Goal: Task Accomplishment & Management: Manage account settings

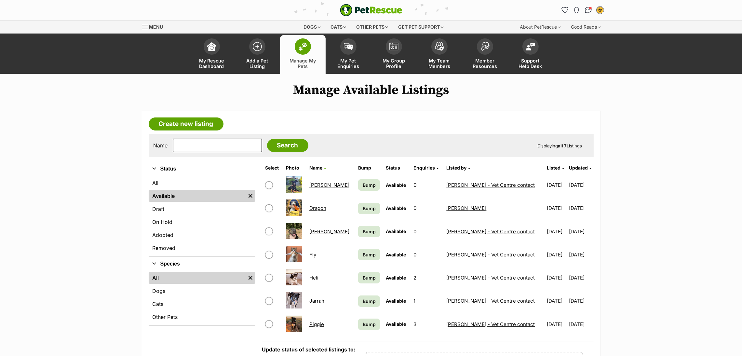
click at [272, 183] on input "checkbox" at bounding box center [269, 185] width 8 height 8
checkbox input "true"
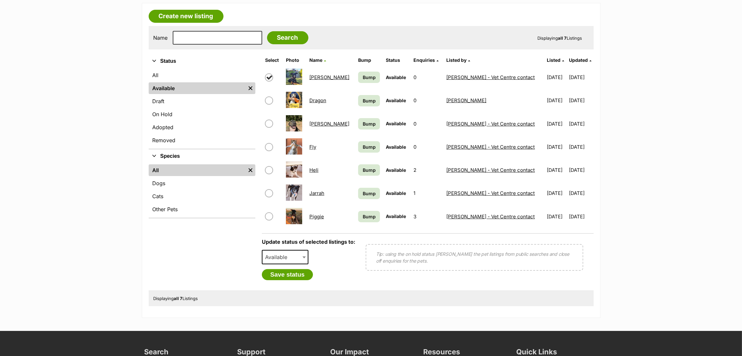
scroll to position [106, 0]
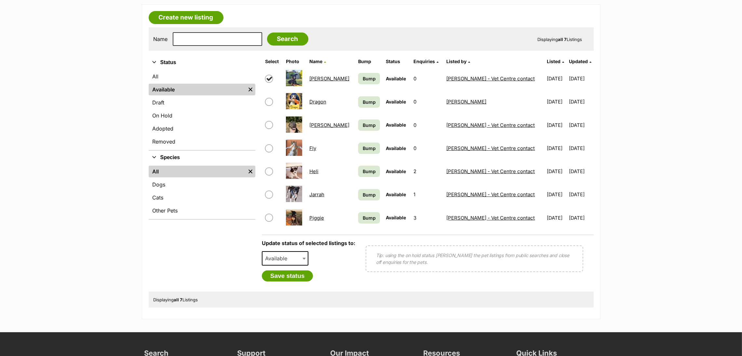
click at [303, 258] on b at bounding box center [303, 259] width 3 height 2
select select "rehomed"
click at [303, 275] on button "Save status" at bounding box center [287, 275] width 51 height 11
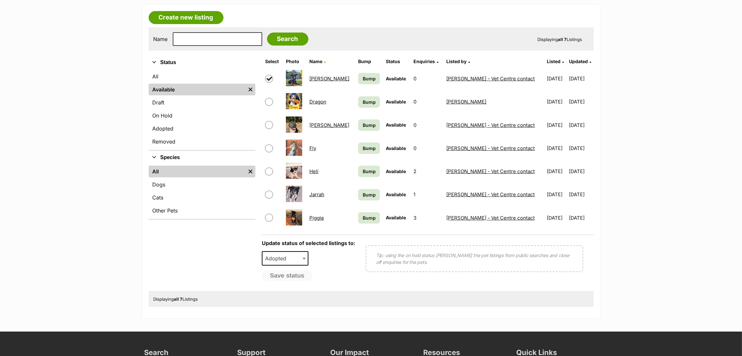
click at [270, 149] on input "checkbox" at bounding box center [269, 148] width 8 height 8
checkbox input "true"
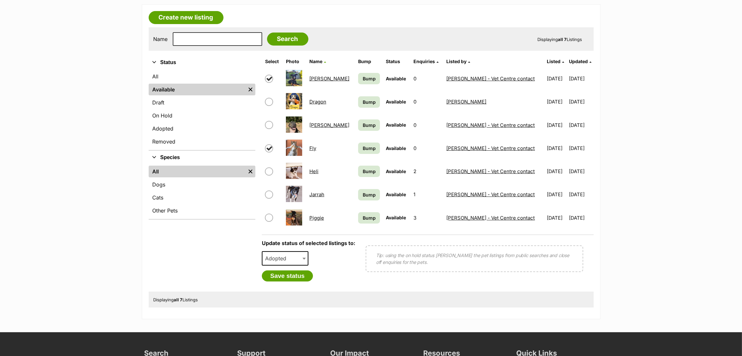
click at [269, 104] on input "checkbox" at bounding box center [269, 102] width 8 height 8
checkbox input "true"
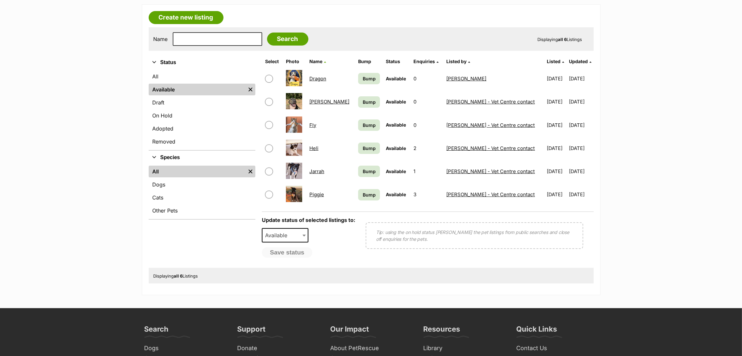
click at [269, 79] on input "checkbox" at bounding box center [269, 79] width 8 height 8
checkbox input "true"
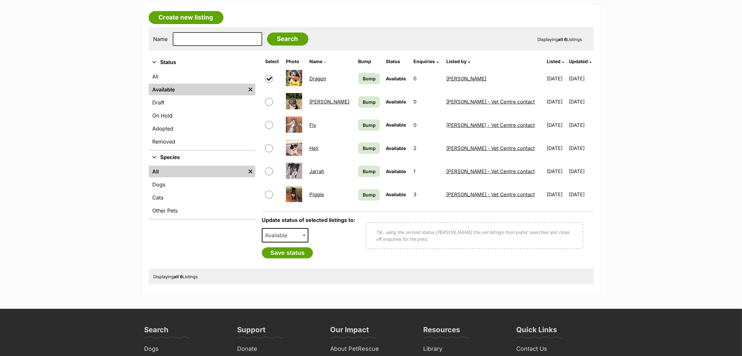
click at [268, 125] on input "checkbox" at bounding box center [269, 125] width 8 height 8
checkbox input "true"
click at [282, 237] on span "Available" at bounding box center [277, 235] width 31 height 9
select select "rehomed"
click at [290, 252] on button "Save status" at bounding box center [287, 252] width 51 height 11
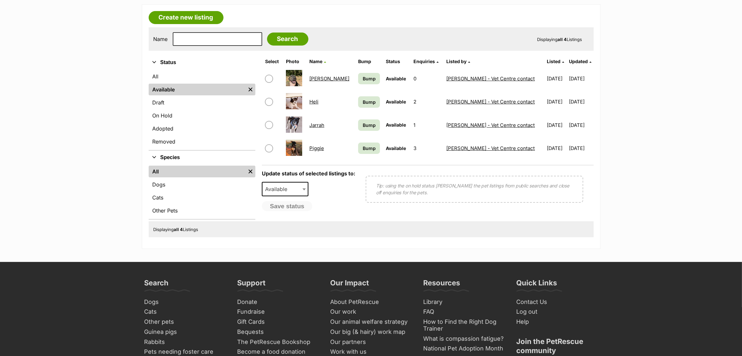
drag, startPoint x: 204, startPoint y: 21, endPoint x: 313, endPoint y: 159, distance: 175.9
click at [313, 159] on table "Select Photo Name Bump Status Enquiries Listed by Listed Updated Duncan Bump Av…" at bounding box center [428, 108] width 332 height 104
click at [193, 15] on link "Create new listing" at bounding box center [186, 17] width 75 height 13
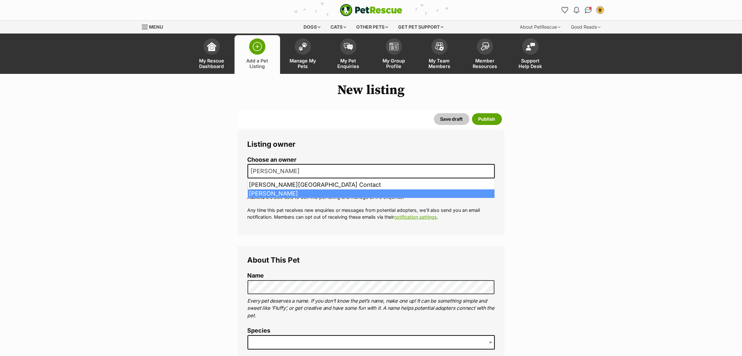
click at [298, 172] on span "[PERSON_NAME]" at bounding box center [370, 171] width 247 height 14
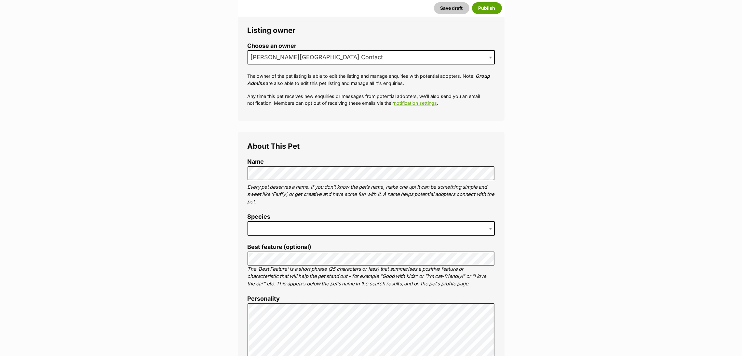
scroll to position [114, 0]
click at [415, 227] on span at bounding box center [370, 227] width 247 height 14
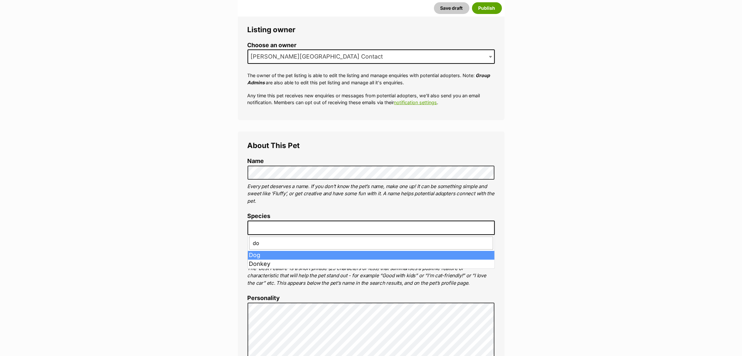
type input "dog"
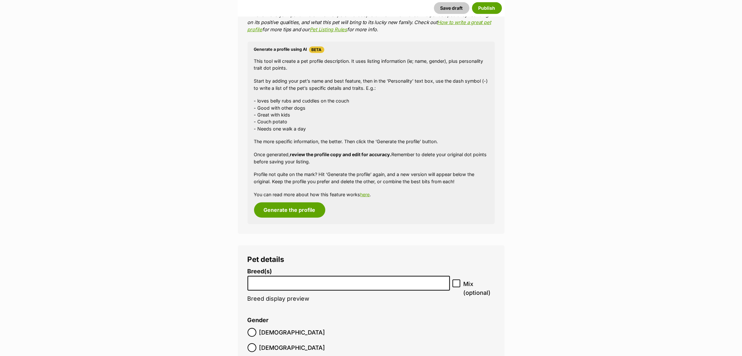
scroll to position [564, 0]
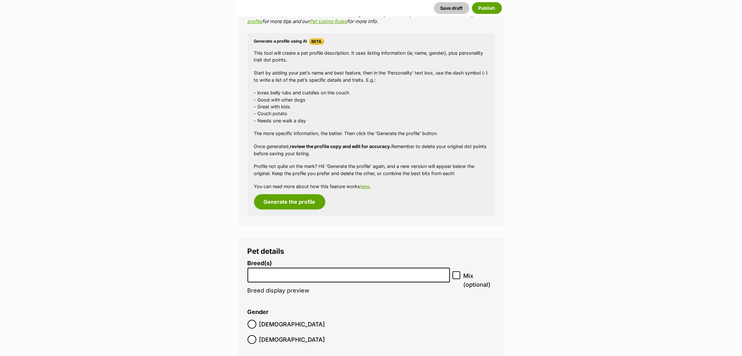
click at [371, 273] on input "search" at bounding box center [349, 273] width 198 height 7
type input "Kelpie"
select select "723"
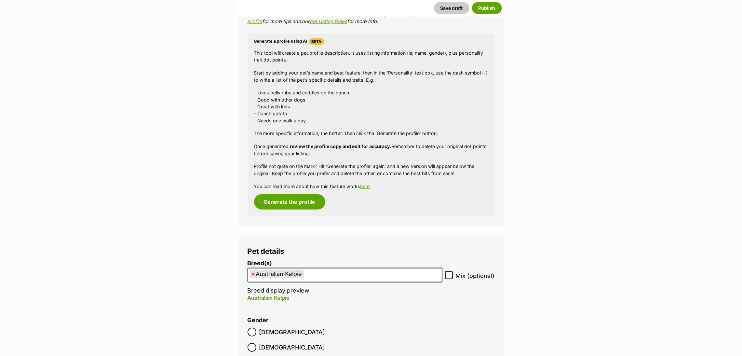
click at [413, 296] on p "Australian Kelpie" at bounding box center [344, 298] width 195 height 8
click at [417, 271] on ul "× Australian Kelpie" at bounding box center [344, 274] width 193 height 13
type input "mixed"
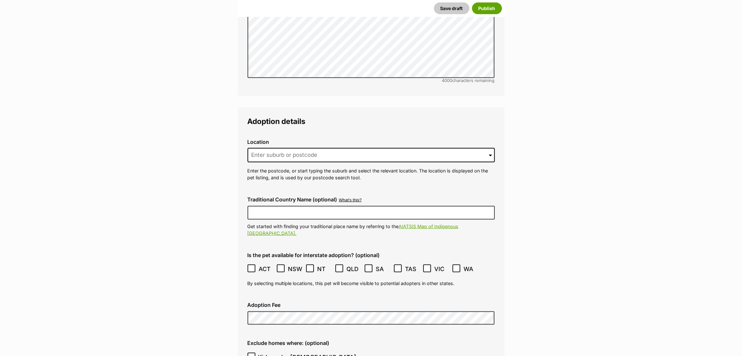
scroll to position [1433, 0]
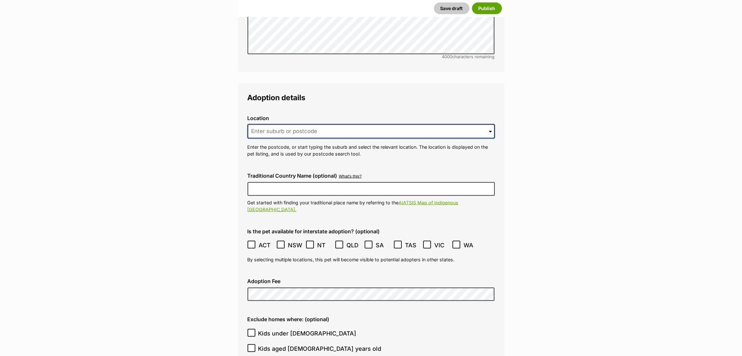
click at [436, 124] on input at bounding box center [370, 131] width 247 height 14
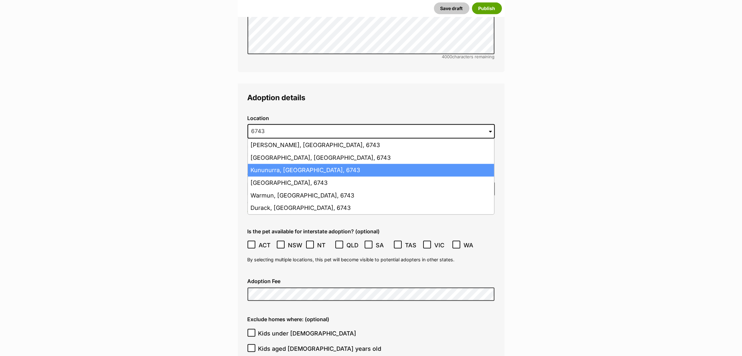
click at [410, 164] on li "Kununurra, Western Australia, 6743" at bounding box center [371, 170] width 246 height 13
type input "Kununurra, Western Australia, 6743"
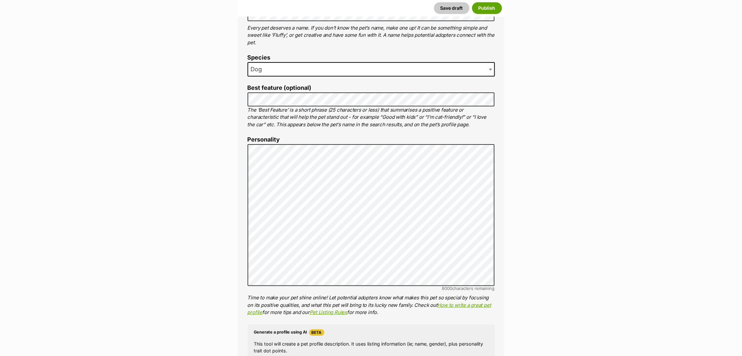
scroll to position [274, 0]
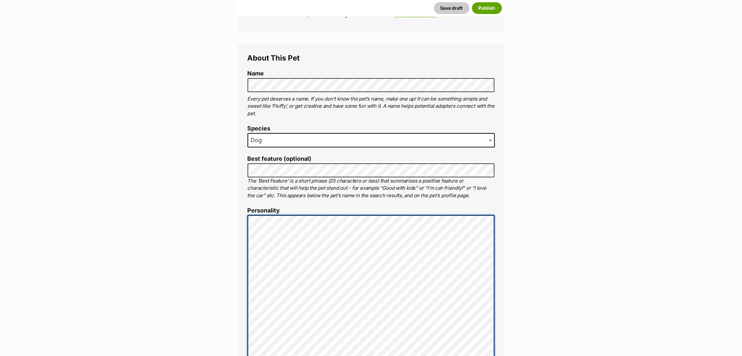
scroll to position [0, 0]
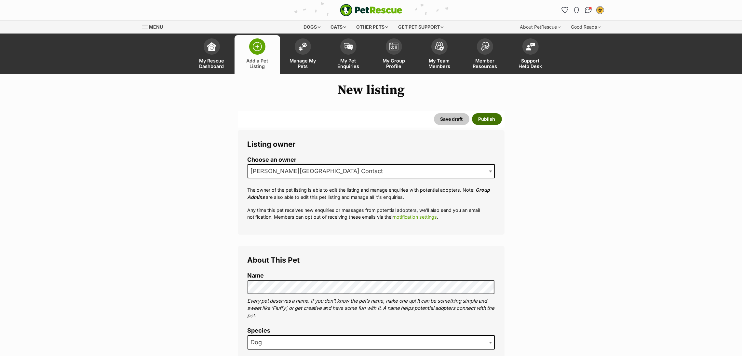
click at [500, 119] on button "Publish" at bounding box center [487, 119] width 30 height 12
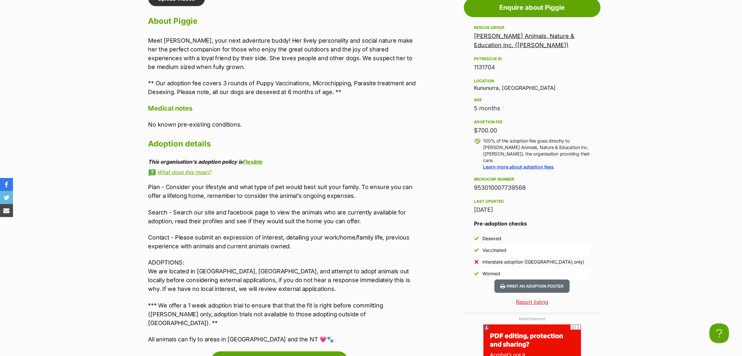
scroll to position [572, 0]
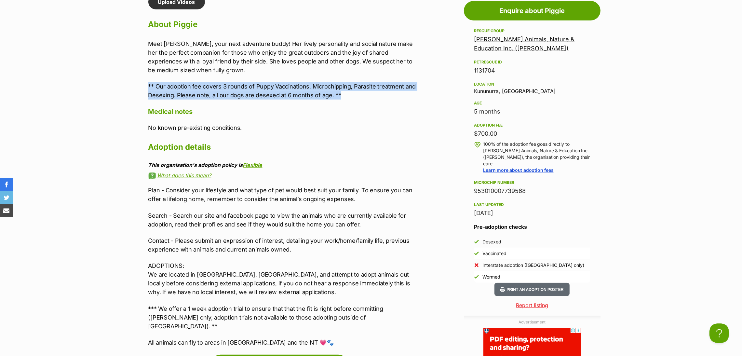
drag, startPoint x: 340, startPoint y: 93, endPoint x: 144, endPoint y: 85, distance: 196.3
click at [144, 85] on div "Upload Videos About Piggie Meet Piggie, your next adventure buddy! Her lively p…" at bounding box center [279, 170] width 275 height 352
copy p "** Our adoption fee covers 3 rounds of Puppy Vaccinations, Microchipping, Paras…"
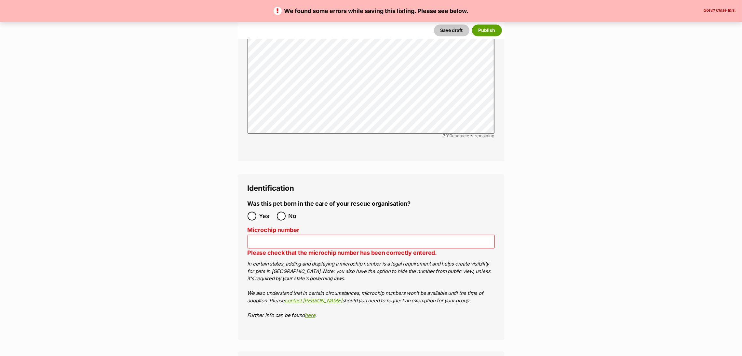
scroll to position [1983, 0]
click at [283, 210] on input "No" at bounding box center [281, 214] width 9 height 9
radio input "true"
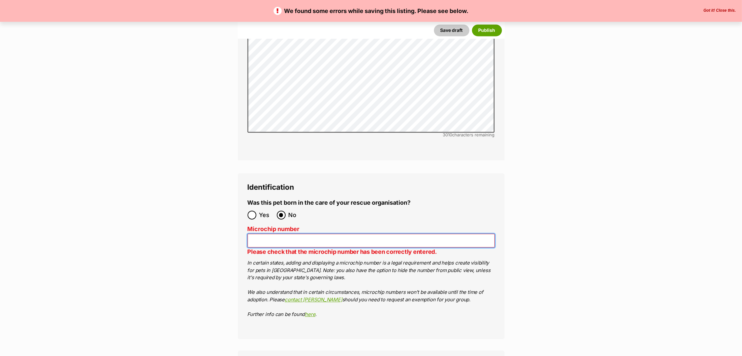
click at [412, 233] on input "Microchip number" at bounding box center [370, 240] width 247 height 14
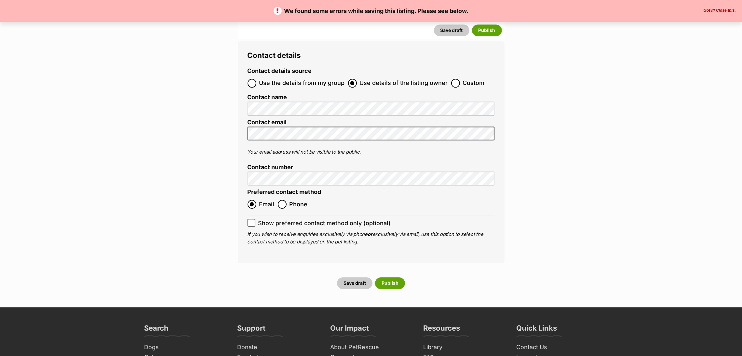
scroll to position [2292, 0]
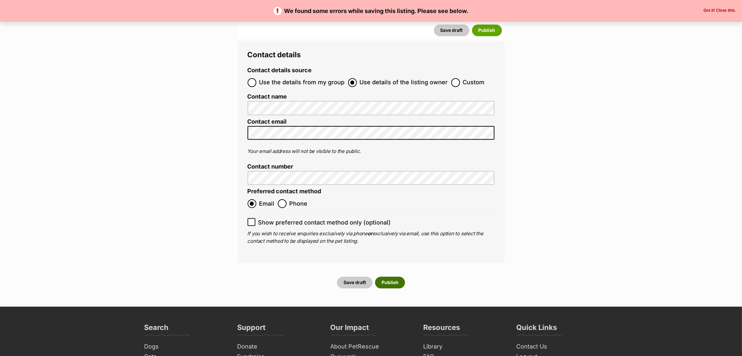
click at [398, 276] on button "Publish" at bounding box center [390, 282] width 30 height 12
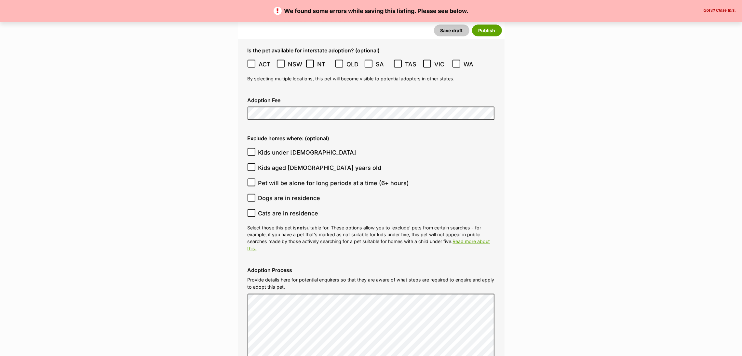
scroll to position [1665, 0]
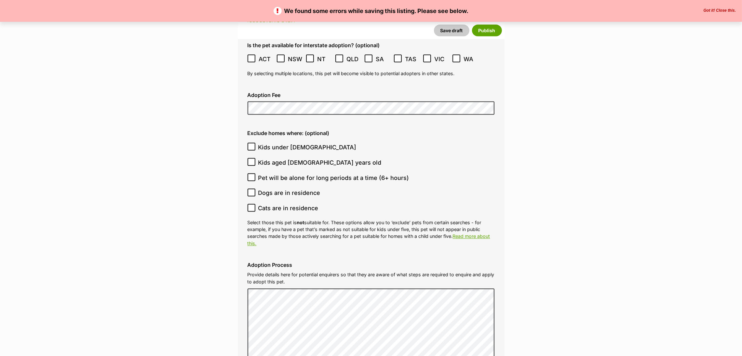
click at [251, 144] on icon at bounding box center [251, 146] width 5 height 5
click at [251, 143] on input "Kids under [DEMOGRAPHIC_DATA]" at bounding box center [251, 147] width 8 height 8
checkbox input "true"
click at [488, 28] on button "Publish" at bounding box center [487, 30] width 30 height 12
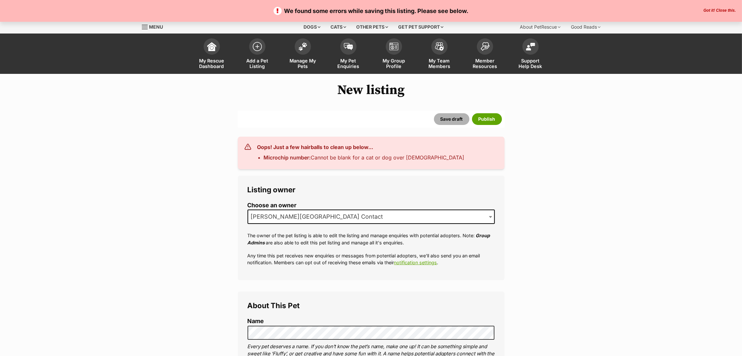
click at [448, 122] on button "Save draft" at bounding box center [451, 119] width 35 height 12
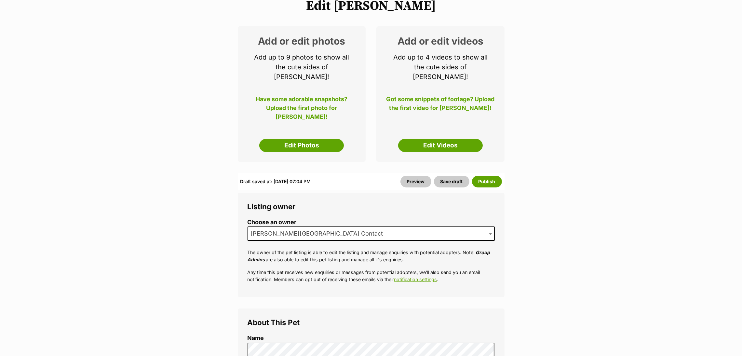
scroll to position [85, 0]
click at [317, 139] on link "Edit Photos" at bounding box center [301, 145] width 85 height 13
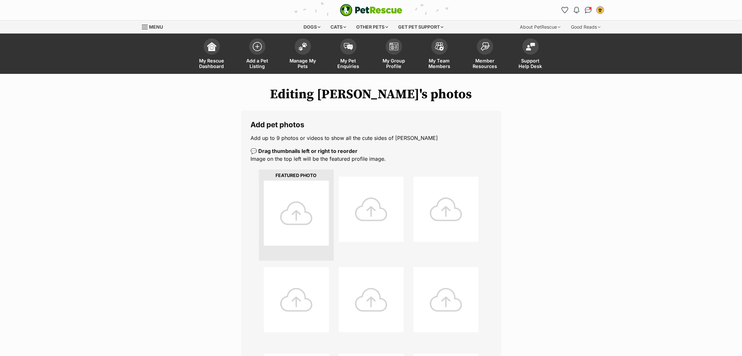
click at [294, 190] on div at bounding box center [296, 212] width 65 height 65
click at [290, 209] on div at bounding box center [296, 212] width 65 height 65
click at [295, 212] on div at bounding box center [296, 212] width 65 height 65
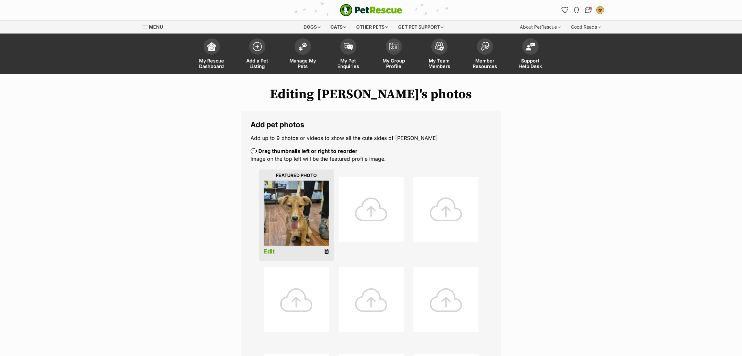
click at [270, 251] on link "Edit" at bounding box center [269, 251] width 11 height 7
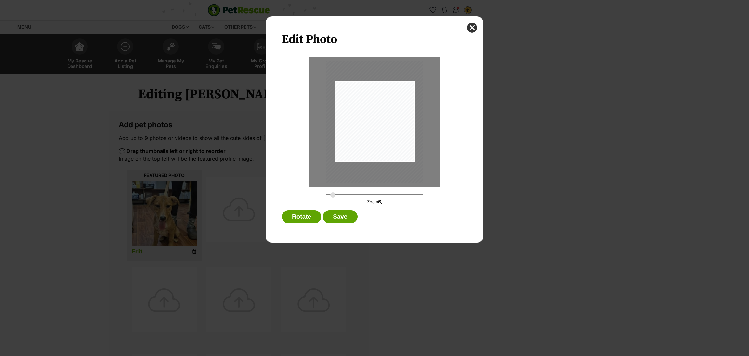
click at [333, 194] on input "Dialog Window - Close (Press escape to close)" at bounding box center [375, 195] width 98 height 6
type input "0.3022"
click at [330, 195] on input "Dialog Window - Close (Press escape to close)" at bounding box center [375, 195] width 98 height 6
drag, startPoint x: 383, startPoint y: 99, endPoint x: 384, endPoint y: 96, distance: 3.3
click at [384, 96] on div "Dialog Window - Close (Press escape to close)" at bounding box center [374, 118] width 88 height 111
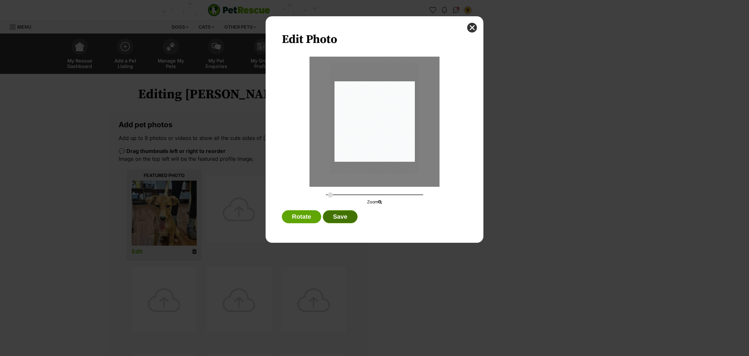
click at [339, 213] on button "Save" at bounding box center [340, 216] width 34 height 13
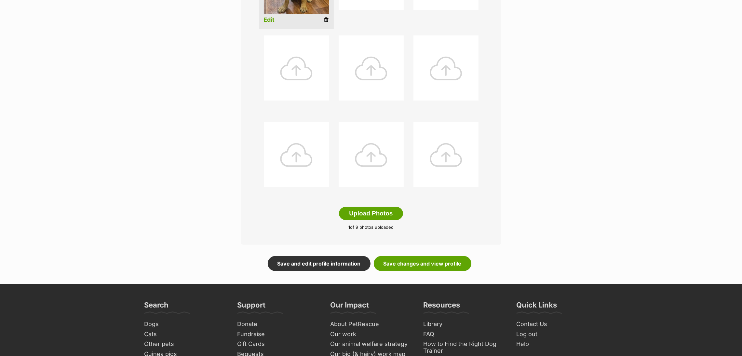
scroll to position [233, 0]
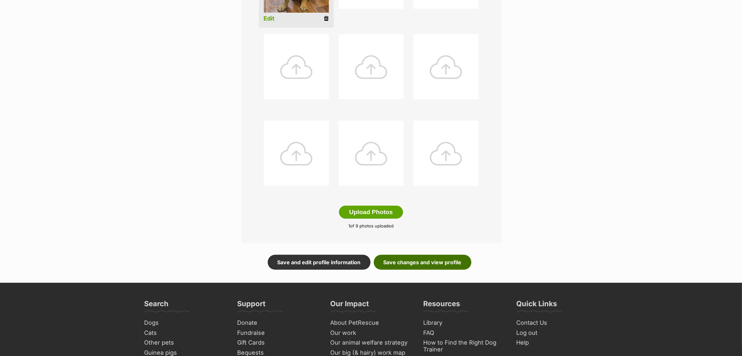
click at [454, 261] on link "Save changes and view profile" at bounding box center [423, 262] width 98 height 15
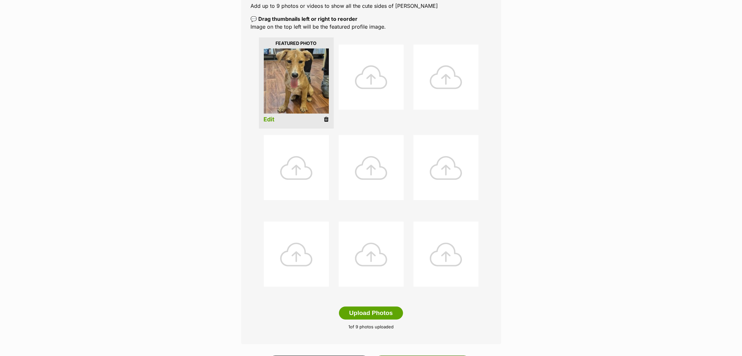
scroll to position [0, 0]
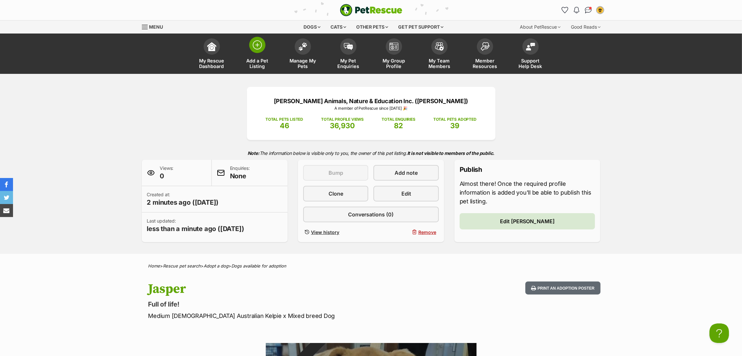
click at [261, 51] on span at bounding box center [257, 45] width 16 height 16
